Goal: Task Accomplishment & Management: Use online tool/utility

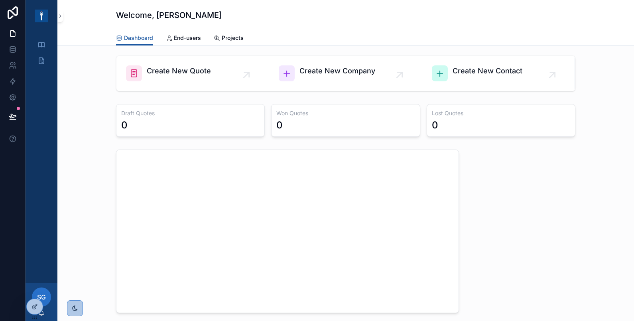
click at [43, 295] on span "SG" at bounding box center [41, 297] width 9 height 10
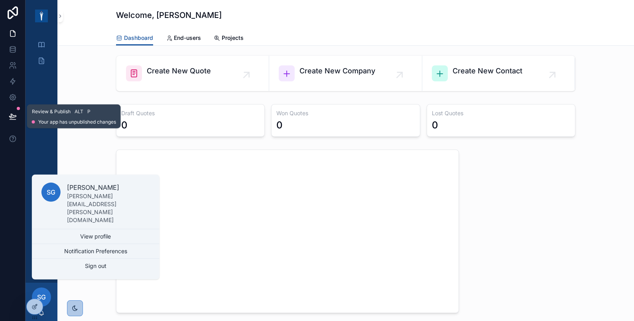
click at [14, 116] on icon at bounding box center [12, 116] width 7 height 4
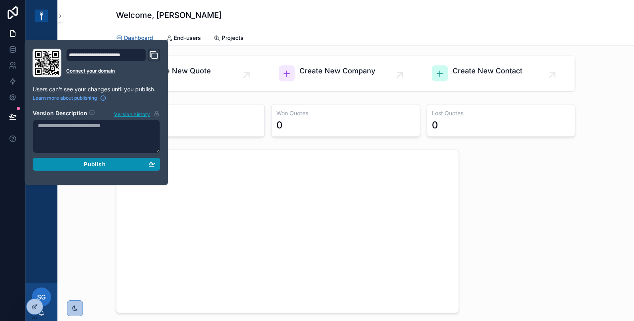
click at [81, 164] on div "Publish" at bounding box center [96, 164] width 117 height 7
click at [77, 22] on div "Welcome, [PERSON_NAME] Dashboard End-users Projects" at bounding box center [345, 23] width 577 height 46
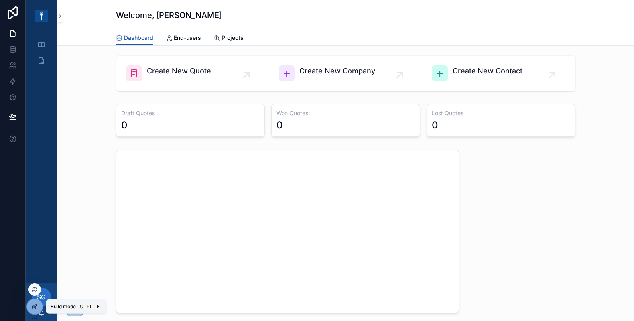
click at [38, 309] on div at bounding box center [35, 306] width 16 height 15
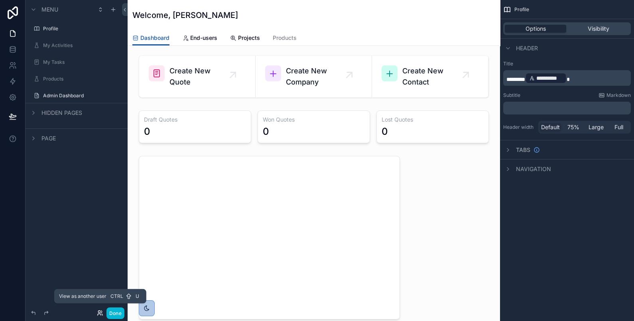
click at [100, 313] on icon at bounding box center [100, 313] width 6 height 6
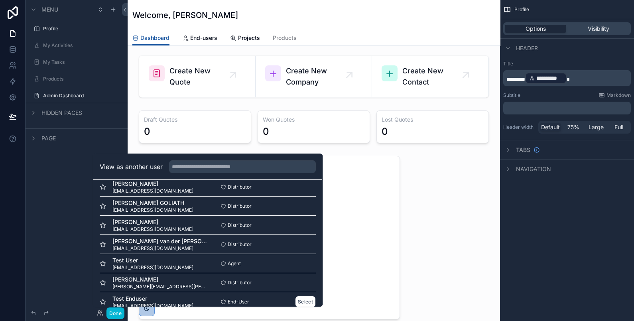
scroll to position [269, 0]
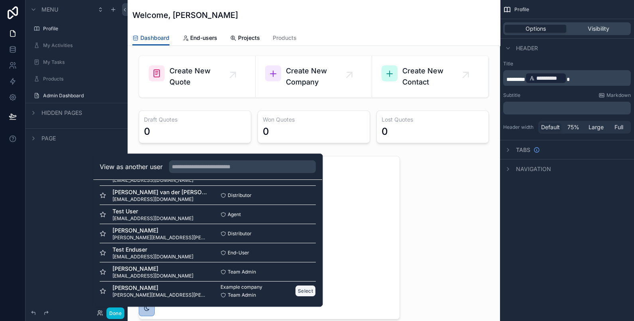
click at [299, 290] on button "Select" at bounding box center [305, 291] width 21 height 12
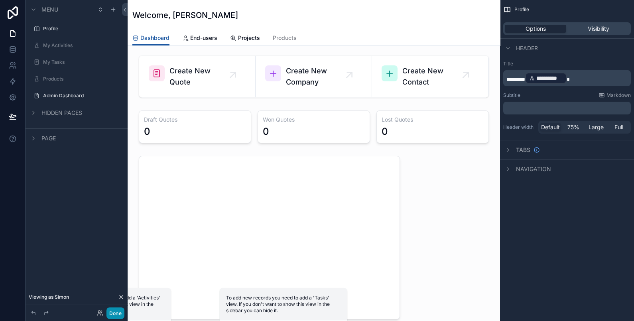
click at [115, 313] on button "Done" at bounding box center [115, 313] width 18 height 12
